Goal: Information Seeking & Learning: Learn about a topic

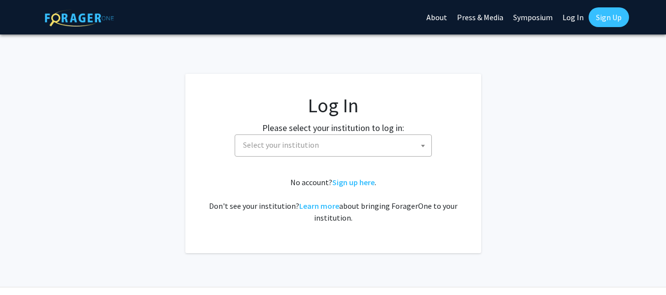
select select
click at [375, 146] on span "Select your institution" at bounding box center [335, 145] width 192 height 20
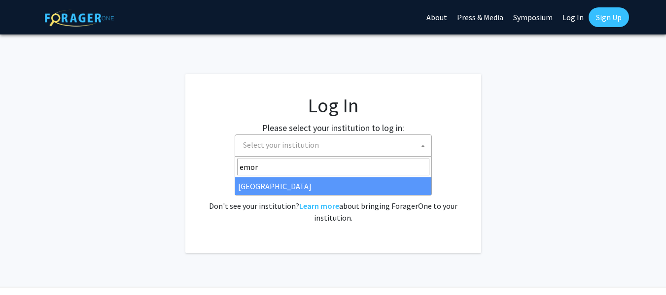
type input "emor"
select select "12"
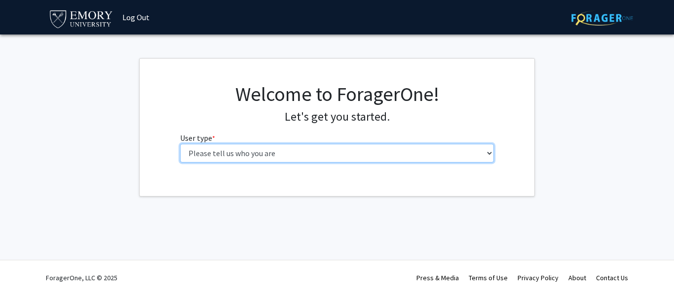
click at [421, 158] on select "Please tell us who you are Undergraduate Student Master's Student Doctoral Cand…" at bounding box center [337, 153] width 314 height 19
select select "1: undergrad"
click at [180, 144] on select "Please tell us who you are Undergraduate Student Master's Student Doctoral Cand…" at bounding box center [337, 153] width 314 height 19
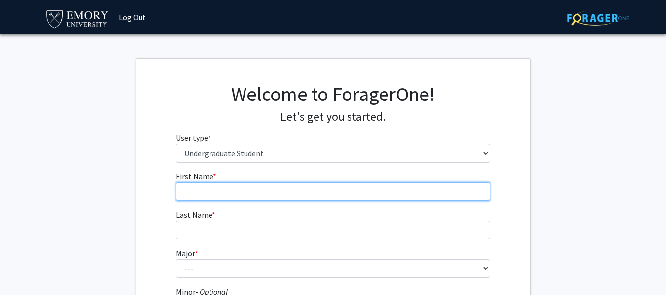
click at [383, 186] on input "First Name * required" at bounding box center [333, 191] width 314 height 19
type input "Eunjae"
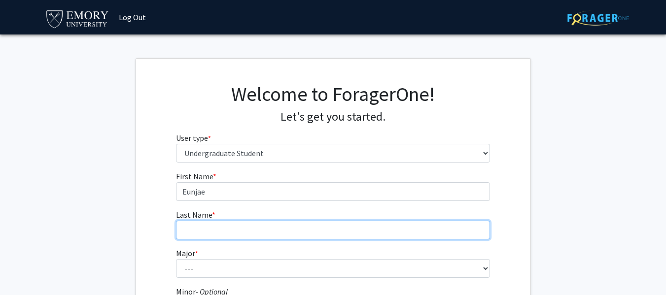
click at [355, 229] on input "Last Name * required" at bounding box center [333, 230] width 314 height 19
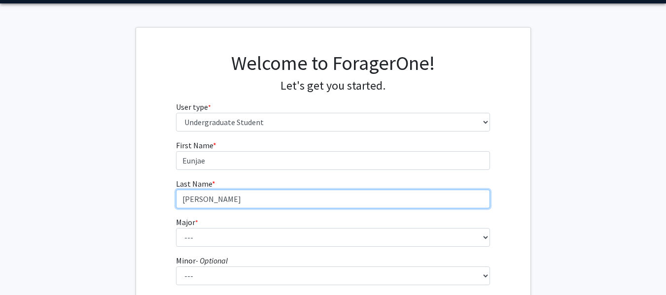
scroll to position [32, 0]
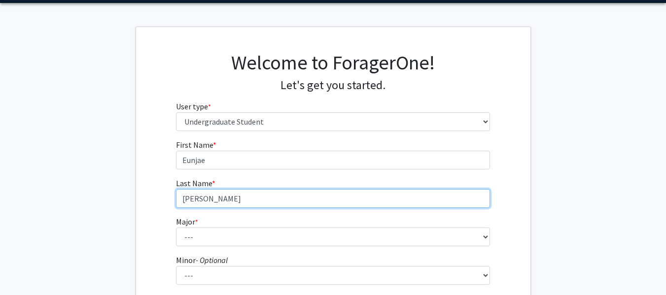
type input "[PERSON_NAME]"
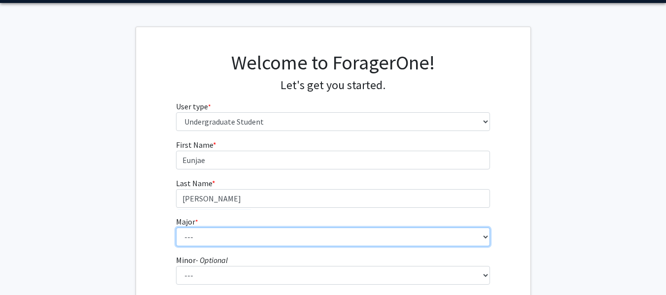
click at [322, 239] on select "--- Accounting African American Studies African Studies American Studies Analyt…" at bounding box center [333, 237] width 314 height 19
select select "58: 1018"
click at [176, 228] on select "--- Accounting African American Studies African Studies American Studies Analyt…" at bounding box center [333, 237] width 314 height 19
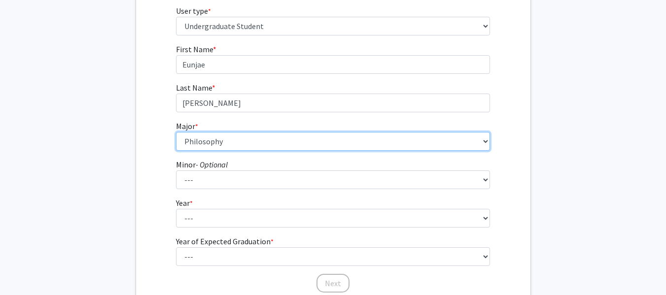
scroll to position [129, 0]
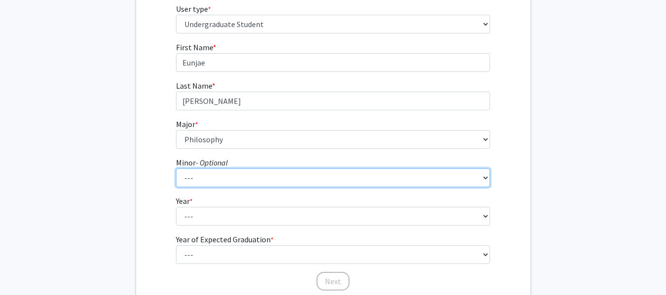
click at [224, 178] on select "--- African American Studies African Studies American Studies Ancient Mediterra…" at bounding box center [333, 178] width 314 height 19
select select "31: 758"
click at [176, 169] on select "--- African American Studies African Studies American Studies Ancient Mediterra…" at bounding box center [333, 178] width 314 height 19
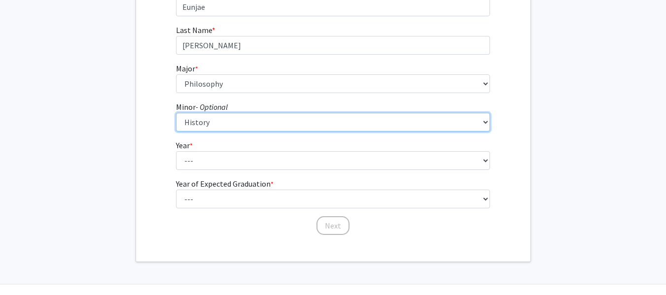
scroll to position [185, 0]
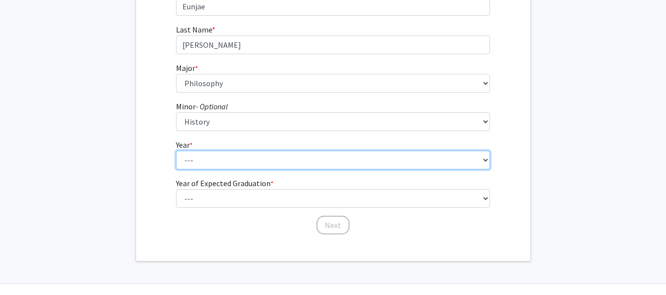
click at [215, 157] on select "--- First-year Sophomore Junior Senior Postbaccalaureate Certificate" at bounding box center [333, 160] width 314 height 19
select select "4: senior"
click at [176, 151] on select "--- First-year Sophomore Junior Senior Postbaccalaureate Certificate" at bounding box center [333, 160] width 314 height 19
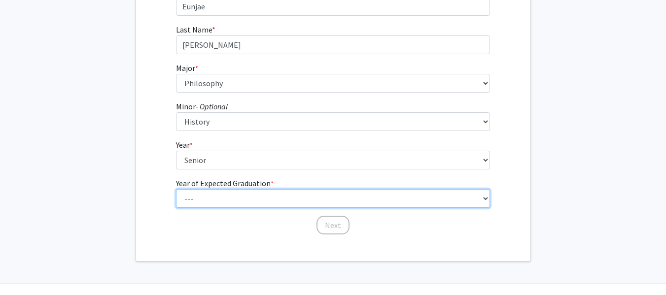
click at [225, 201] on select "--- 2025 2026 2027 2028 2029 2030 2031 2032 2033 2034" at bounding box center [333, 198] width 314 height 19
select select "2: 2026"
click at [176, 189] on select "--- 2025 2026 2027 2028 2029 2030 2031 2032 2033 2034" at bounding box center [333, 198] width 314 height 19
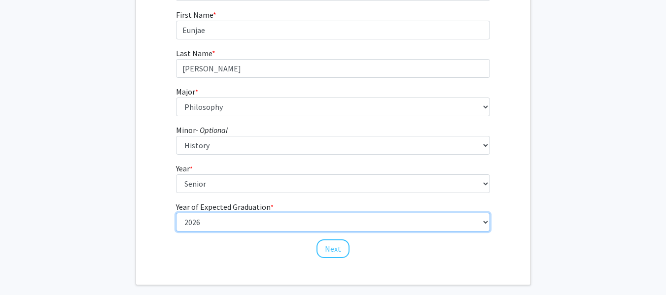
scroll to position [209, 0]
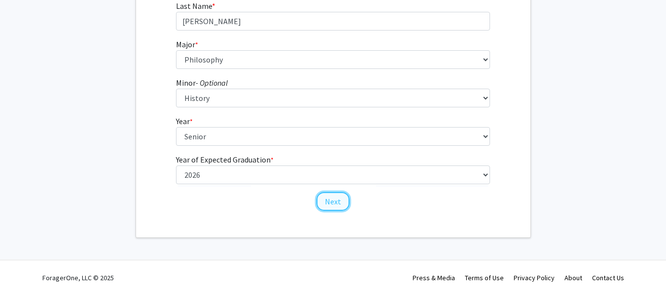
click at [323, 204] on button "Next" at bounding box center [333, 201] width 33 height 19
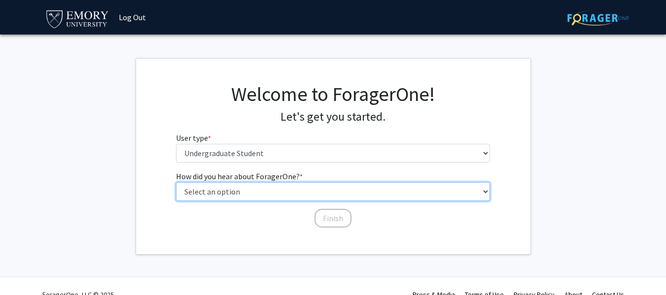
click at [268, 188] on select "Select an option Peer/student recommendation Faculty/staff recommendation Unive…" at bounding box center [333, 191] width 314 height 19
click at [176, 182] on select "Select an option Peer/student recommendation Faculty/staff recommendation Unive…" at bounding box center [333, 191] width 314 height 19
click at [283, 194] on select "Select an option Peer/student recommendation Faculty/staff recommendation Unive…" at bounding box center [333, 191] width 314 height 19
click at [176, 182] on select "Select an option Peer/student recommendation Faculty/staff recommendation Unive…" at bounding box center [333, 191] width 314 height 19
click at [291, 195] on select "Select an option Peer/student recommendation Faculty/staff recommendation Unive…" at bounding box center [333, 191] width 314 height 19
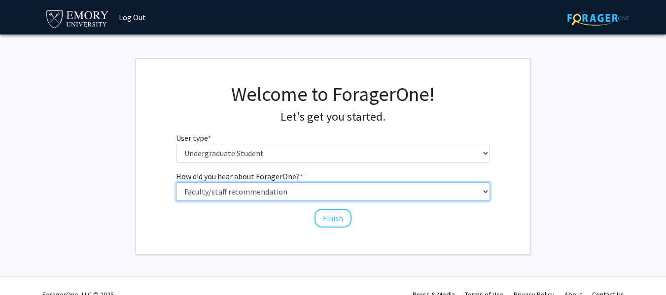
select select "4: university_email"
click at [176, 182] on select "Select an option Peer/student recommendation Faculty/staff recommendation Unive…" at bounding box center [333, 191] width 314 height 19
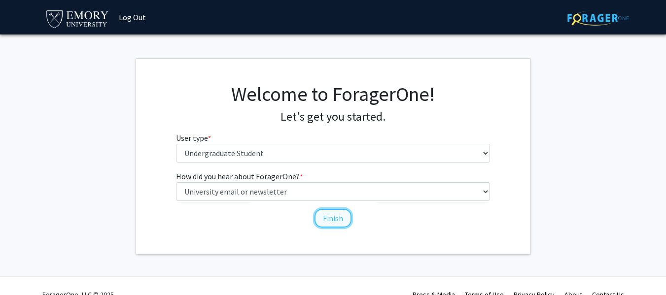
click at [338, 220] on button "Finish" at bounding box center [333, 218] width 37 height 19
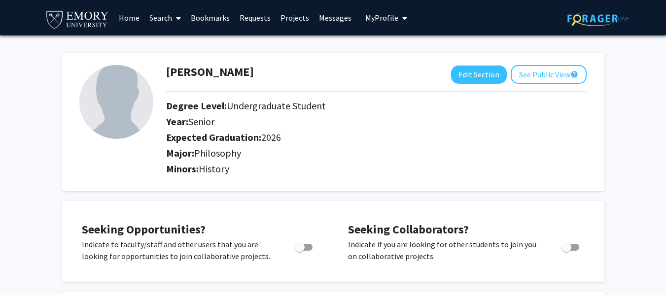
click at [159, 20] on link "Search" at bounding box center [165, 17] width 41 height 35
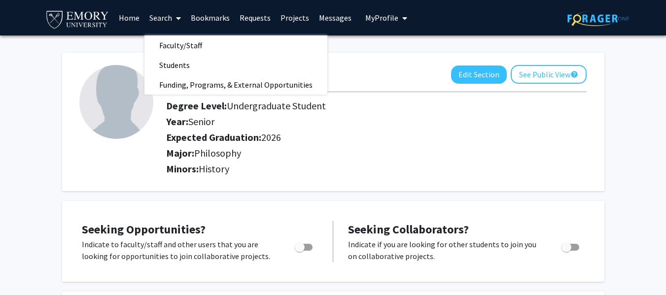
click at [159, 20] on link "Search" at bounding box center [165, 17] width 41 height 35
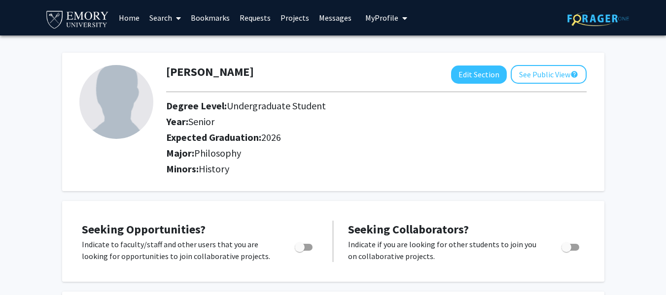
click at [159, 20] on link "Search" at bounding box center [165, 17] width 41 height 35
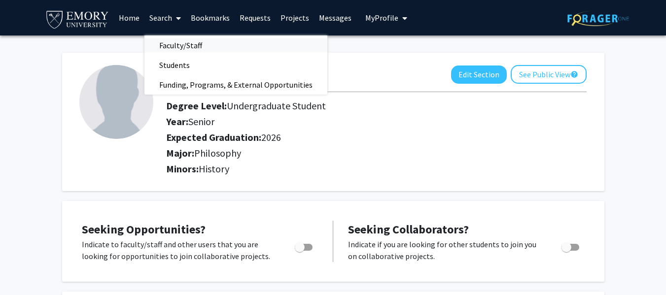
click at [196, 47] on span "Faculty/Staff" at bounding box center [181, 46] width 72 height 20
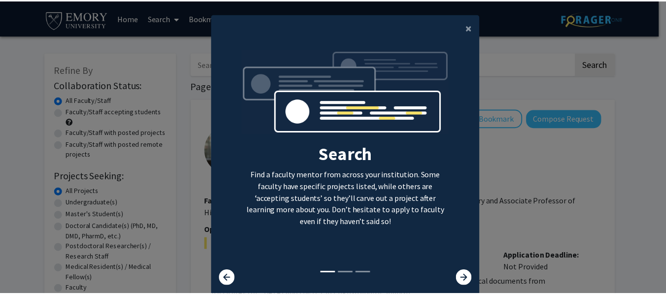
scroll to position [33, 0]
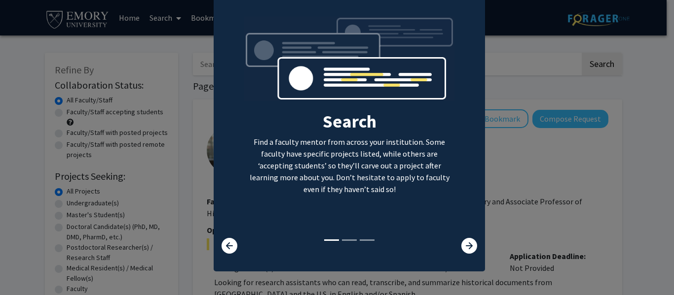
click at [323, 226] on div "Search Find a faculty mentor from across your institution. Some faculty have sp…" at bounding box center [349, 127] width 211 height 222
click at [461, 248] on icon at bounding box center [469, 246] width 16 height 16
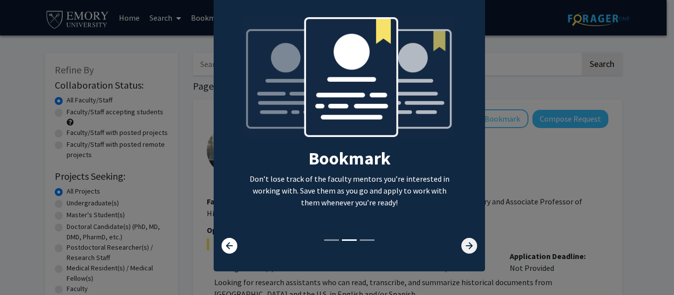
click at [461, 248] on icon at bounding box center [469, 246] width 16 height 16
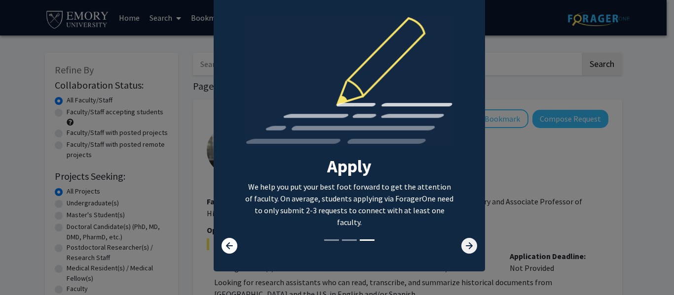
click at [461, 248] on icon at bounding box center [469, 246] width 16 height 16
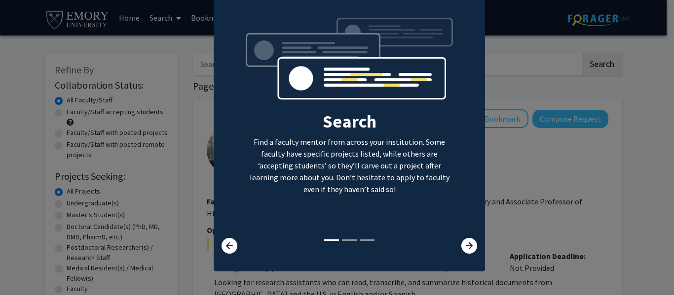
click at [527, 209] on modal-container "× Search Find a faculty mentor from across your institution. Some faculty have …" at bounding box center [337, 147] width 674 height 295
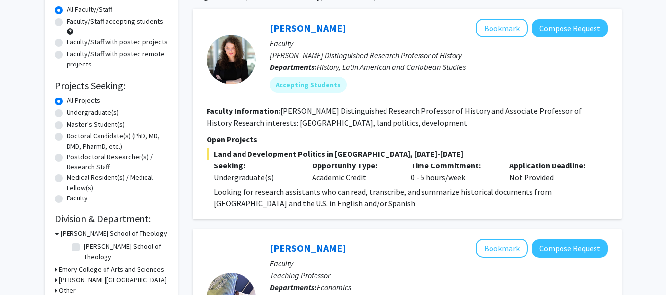
scroll to position [46, 0]
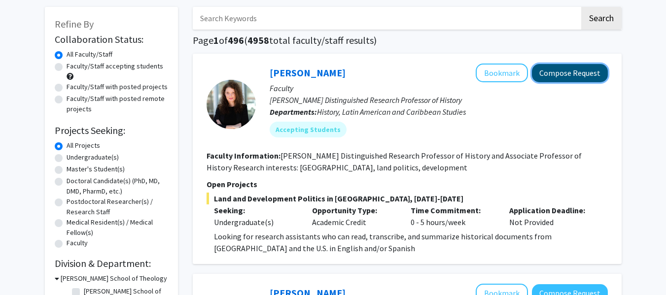
click at [563, 67] on button "Compose Request" at bounding box center [570, 73] width 76 height 18
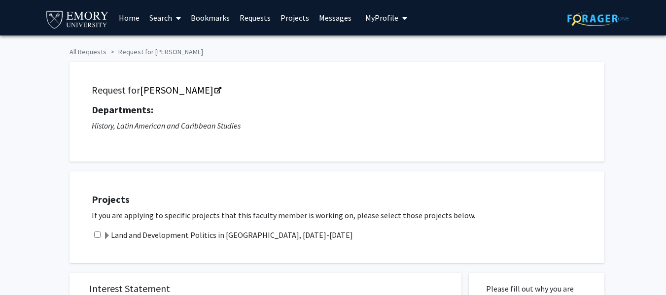
click at [152, 19] on link "Search" at bounding box center [165, 17] width 41 height 35
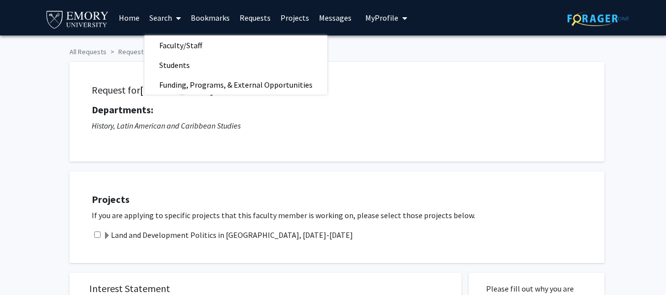
click at [295, 19] on link "Projects" at bounding box center [295, 17] width 38 height 35
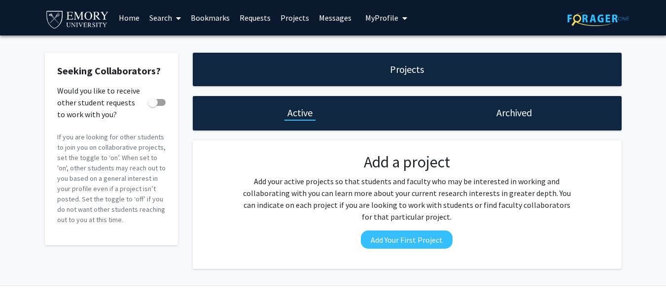
click at [175, 18] on span at bounding box center [176, 18] width 9 height 35
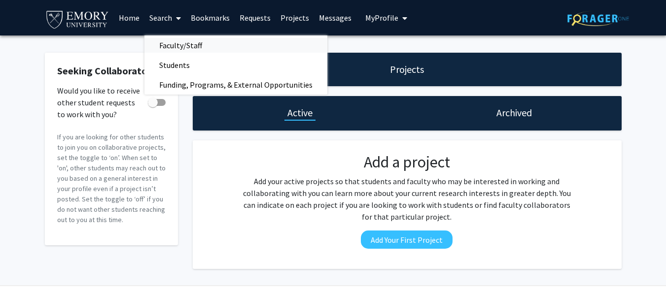
click at [183, 53] on span "Faculty/Staff" at bounding box center [181, 46] width 72 height 20
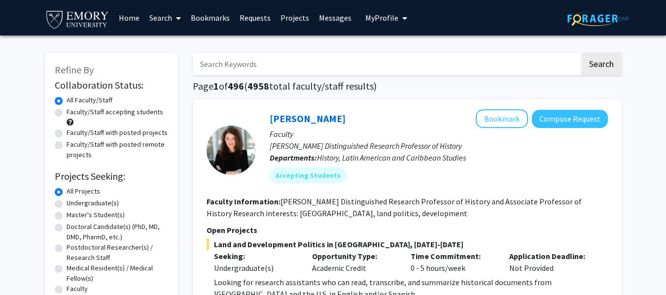
click at [289, 69] on input "Search Keywords" at bounding box center [386, 64] width 387 height 23
click at [581, 53] on button "Search" at bounding box center [601, 64] width 40 height 23
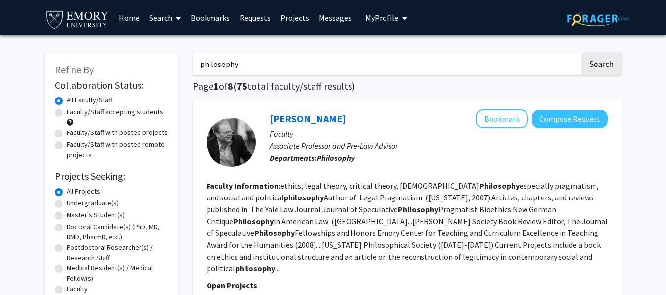
click at [289, 69] on input "philosophy" at bounding box center [386, 64] width 387 height 23
type input "religion"
click at [581, 53] on button "Search" at bounding box center [601, 64] width 40 height 23
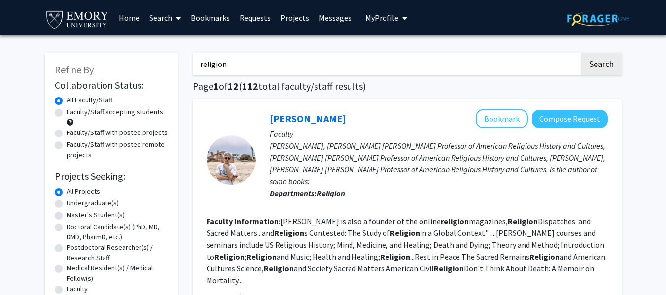
click at [318, 64] on input "religion" at bounding box center [386, 64] width 387 height 23
click at [157, 13] on link "Search" at bounding box center [165, 17] width 41 height 35
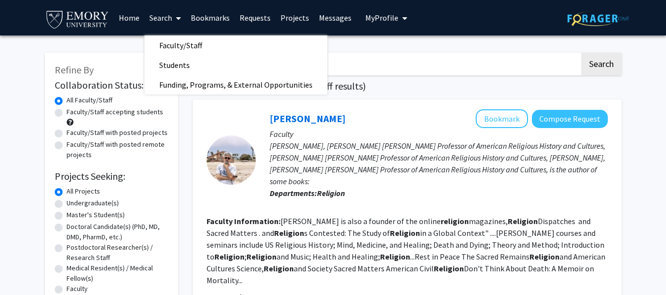
click at [94, 203] on label "Undergraduate(s)" at bounding box center [93, 203] width 52 height 10
click at [73, 203] on input "Undergraduate(s)" at bounding box center [70, 201] width 6 height 6
radio input "true"
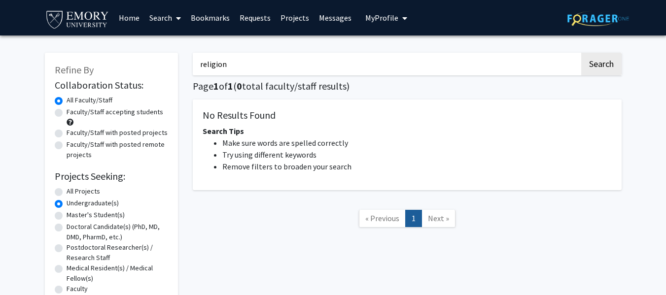
click at [271, 72] on input "religion" at bounding box center [386, 64] width 387 height 23
type input "r"
type input "religion"
click at [581, 53] on button "Search" at bounding box center [601, 64] width 40 height 23
radio input "true"
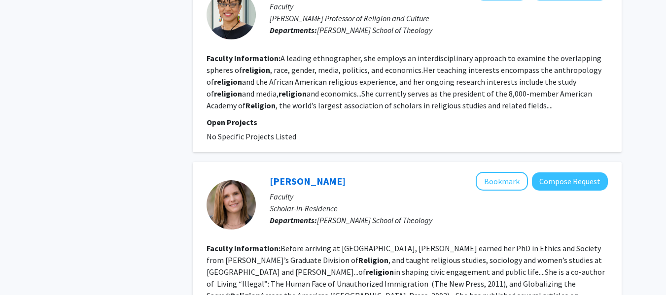
scroll to position [1937, 0]
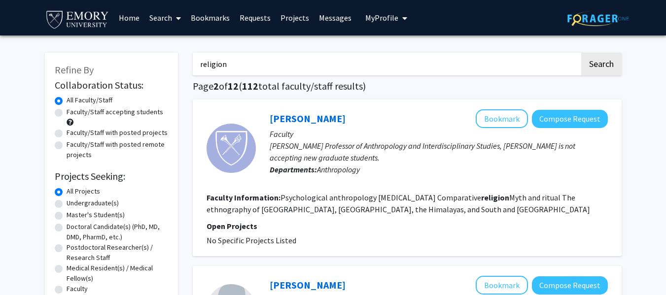
click at [257, 57] on input "religion" at bounding box center [386, 64] width 387 height 23
type input "p"
click at [581, 53] on button "Search" at bounding box center [601, 64] width 40 height 23
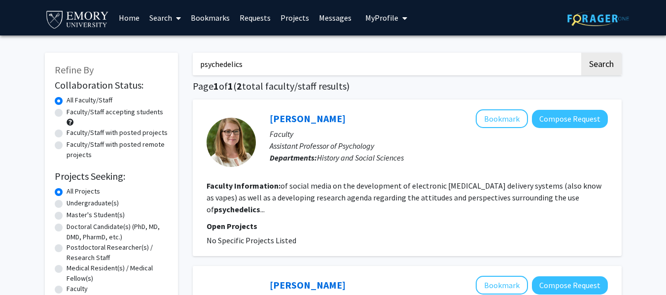
click at [251, 57] on input "psychedelics" at bounding box center [386, 64] width 387 height 23
type input "philosophy religion"
click at [581, 53] on button "Search" at bounding box center [601, 64] width 40 height 23
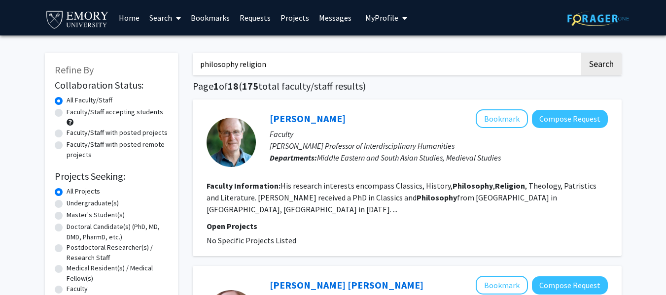
click at [327, 59] on input "philosophy religion" at bounding box center [386, 64] width 387 height 23
